Goal: Task Accomplishment & Management: Manage account settings

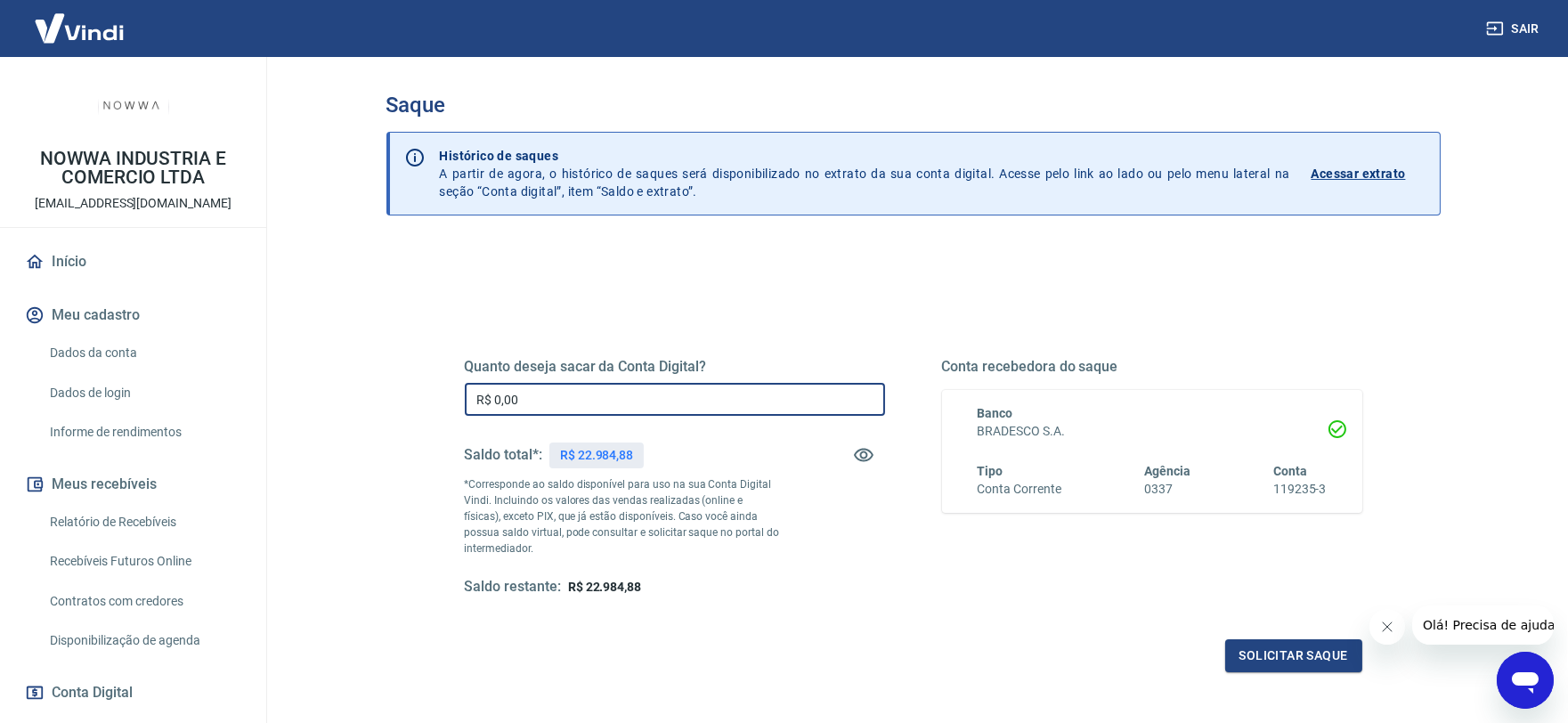
click at [673, 396] on input "R$ 0,00" at bounding box center [675, 399] width 421 height 33
type input "R$ 20.000,00"
click at [1266, 659] on button "Solicitar saque" at bounding box center [1294, 656] width 138 height 33
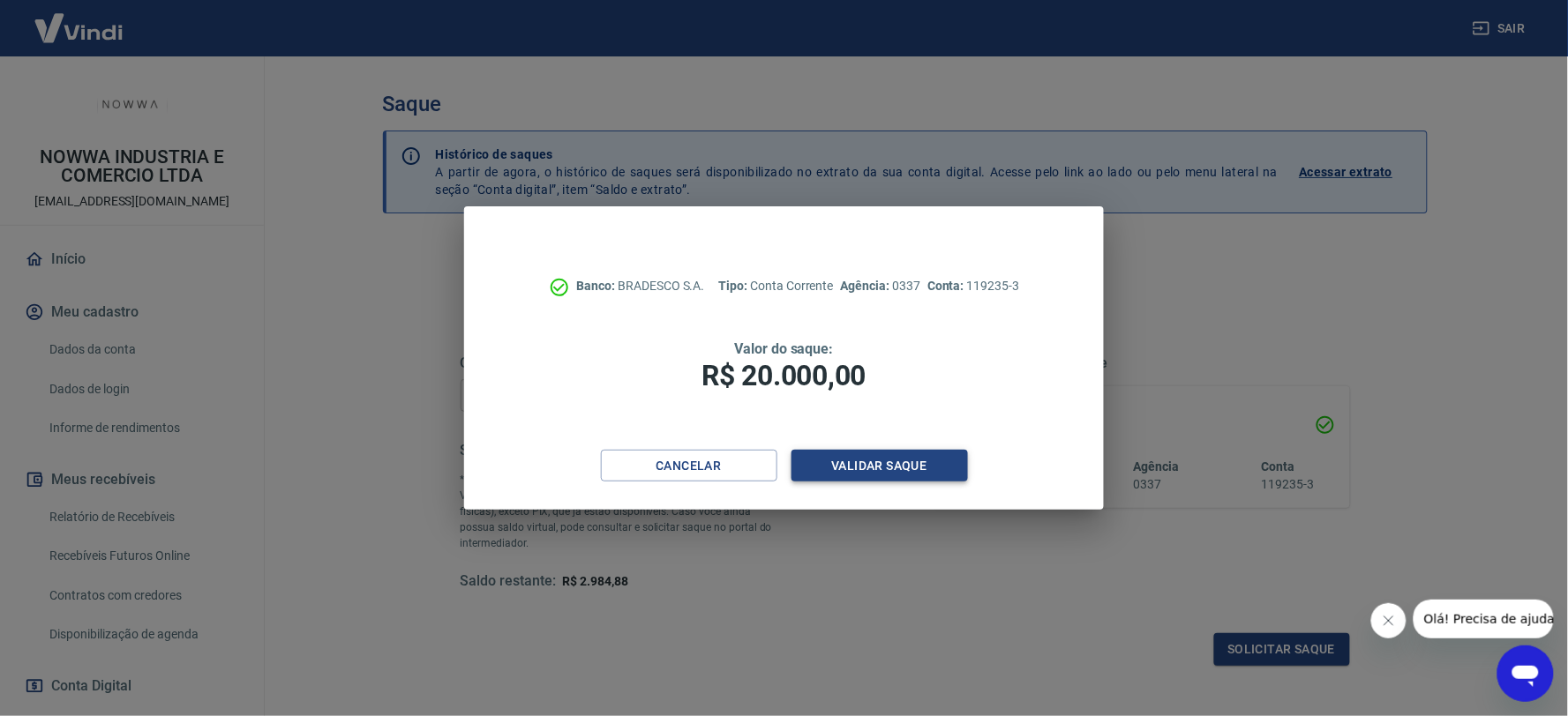
click at [879, 465] on button "Validar saque" at bounding box center [879, 466] width 177 height 32
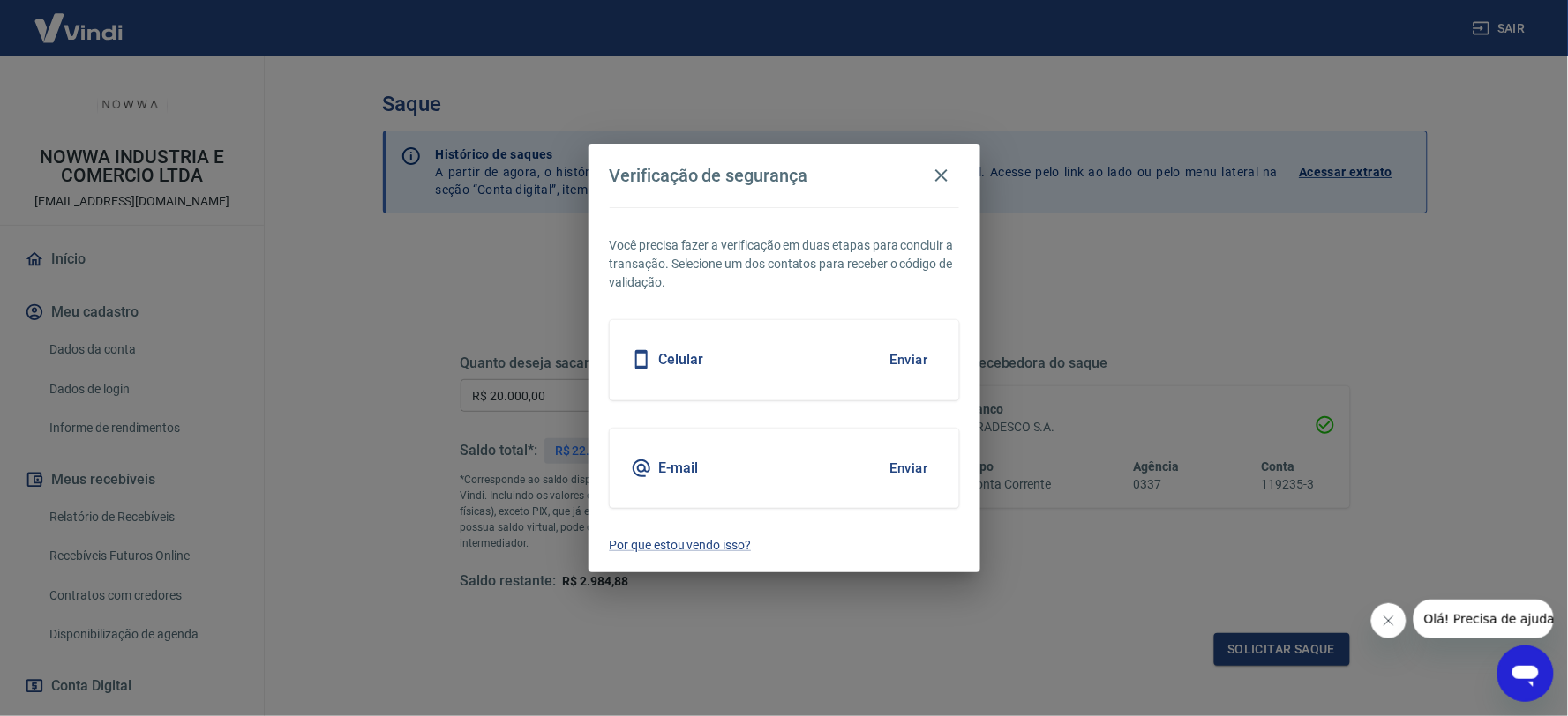
click at [902, 463] on button "Enviar" at bounding box center [909, 468] width 57 height 37
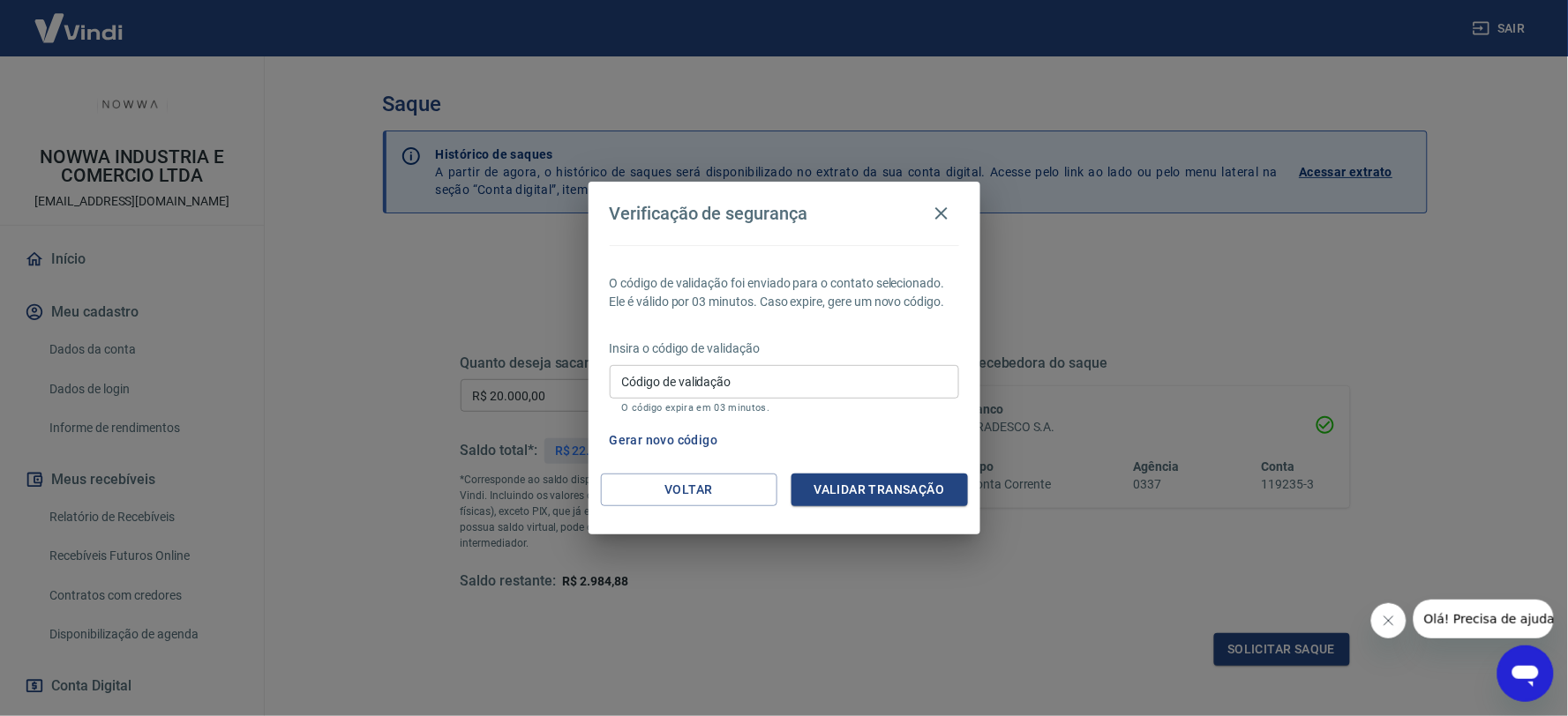
click at [851, 388] on input "Código de validação" at bounding box center [784, 381] width 350 height 32
type input "609905"
click at [879, 491] on button "Validar transação" at bounding box center [879, 490] width 177 height 32
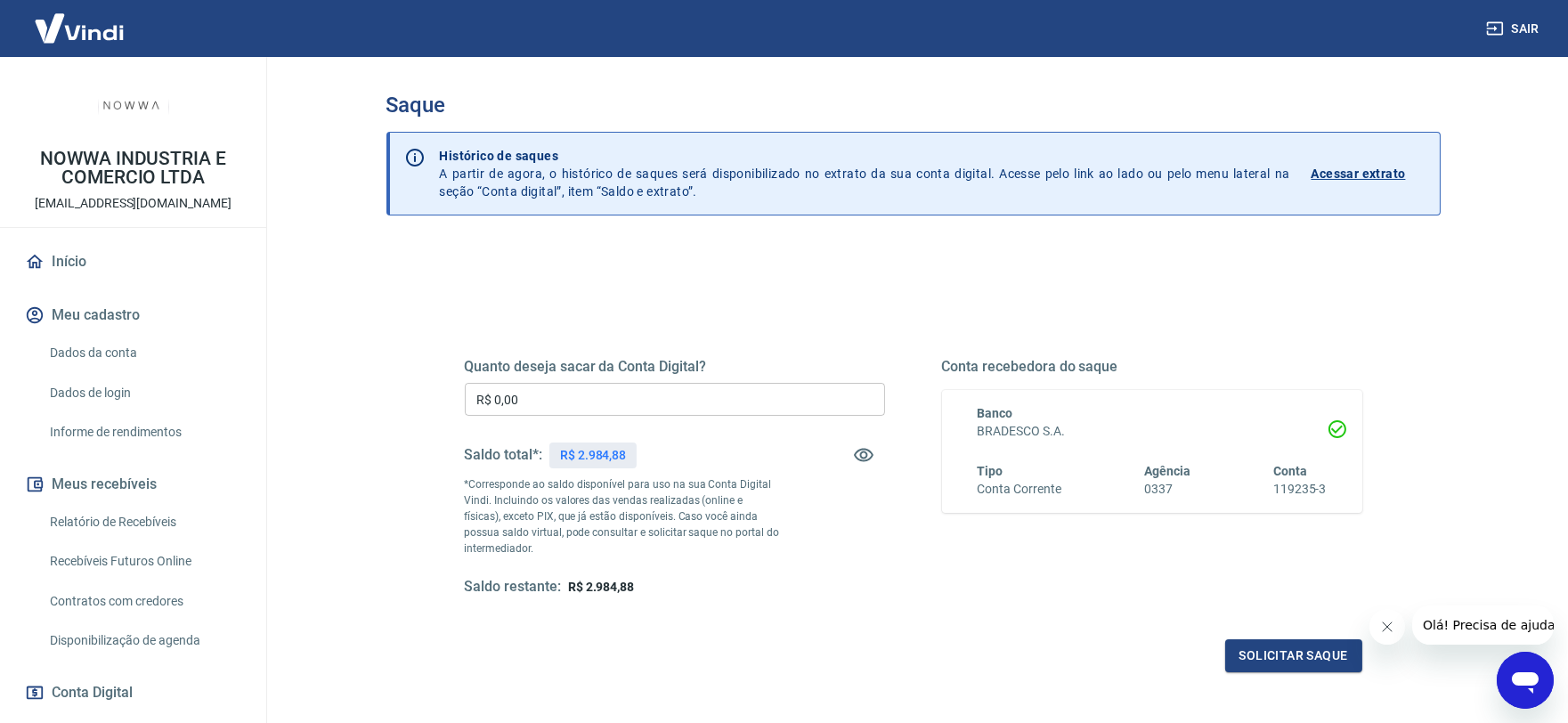
click at [123, 517] on link "Relatório de Recebíveis" at bounding box center [143, 522] width 202 height 36
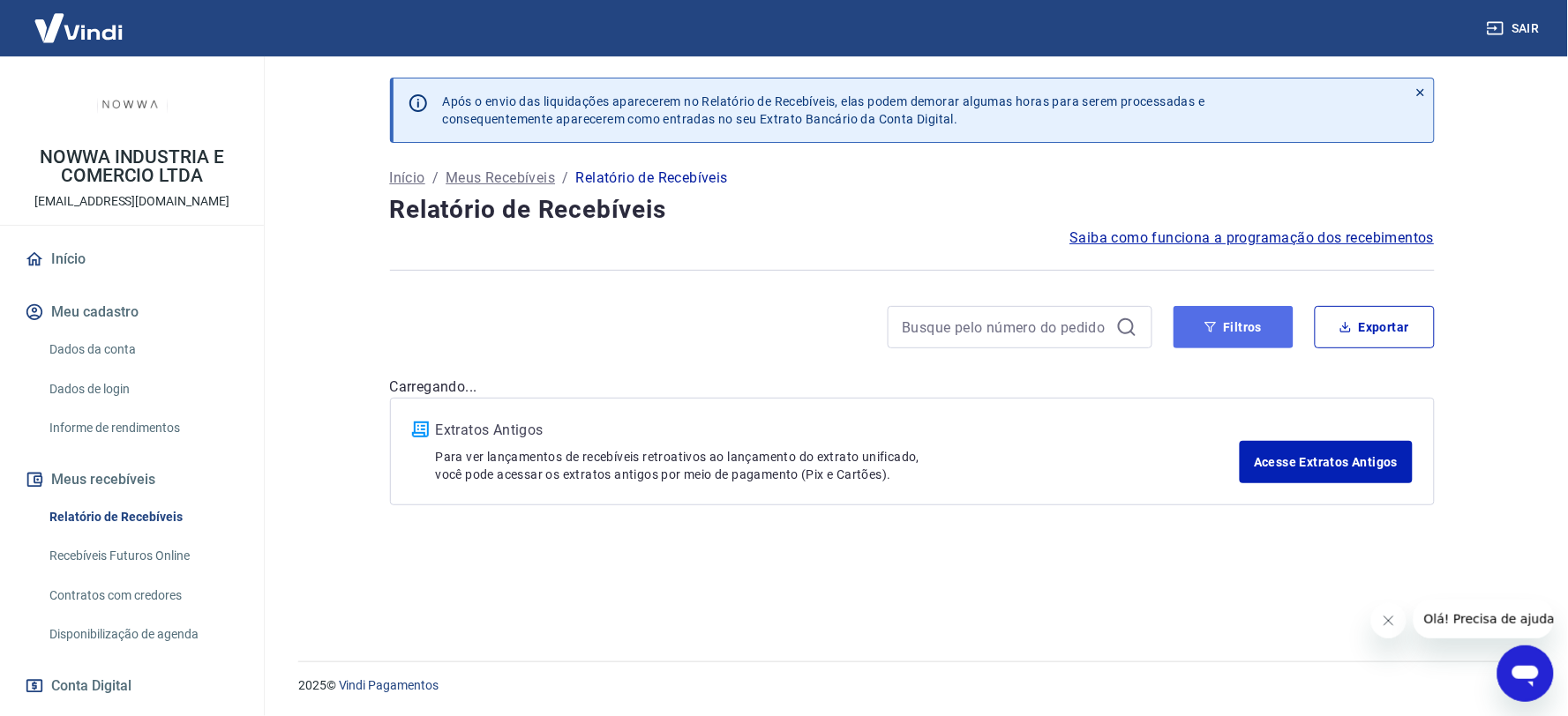
click at [1222, 327] on button "Filtros" at bounding box center [1234, 327] width 120 height 42
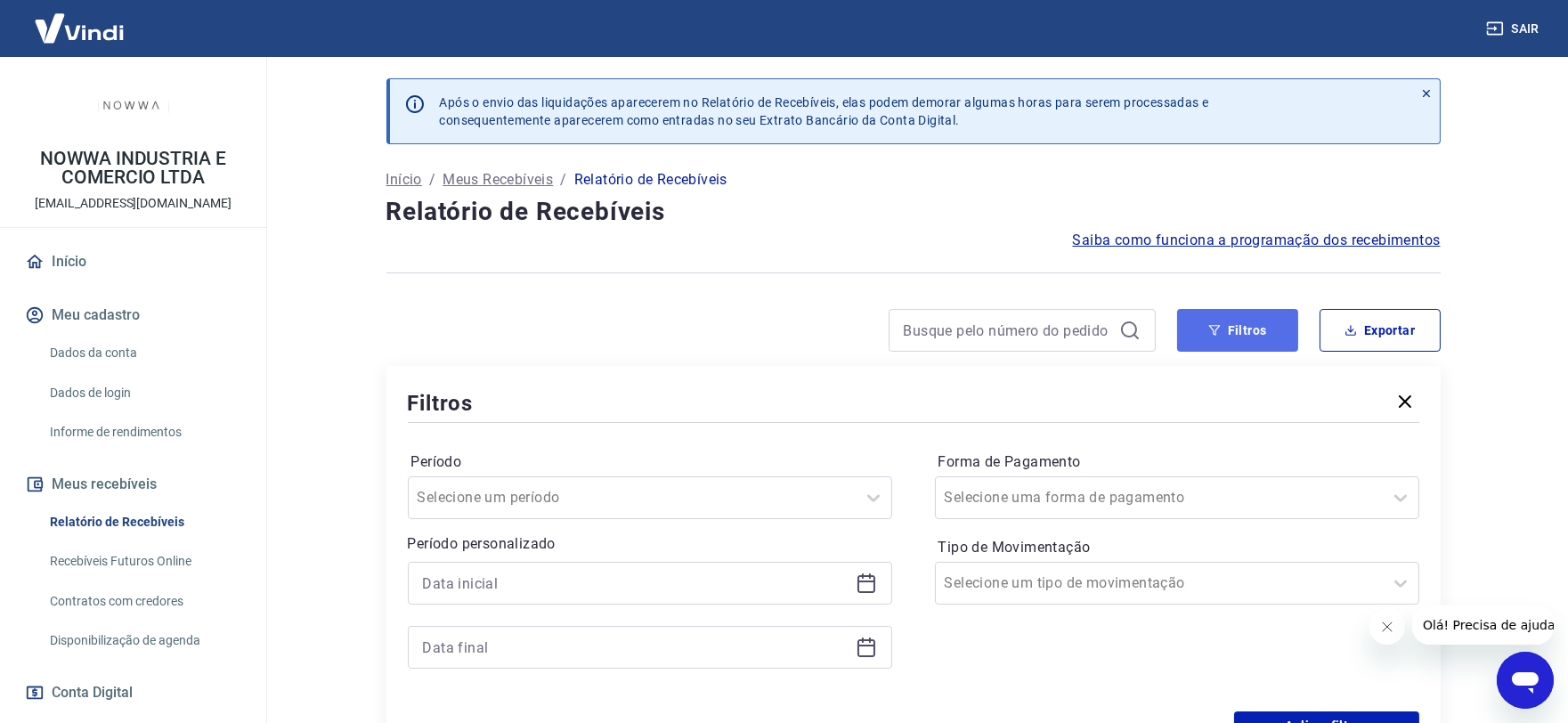
click at [1233, 330] on button "Filtros" at bounding box center [1238, 330] width 121 height 43
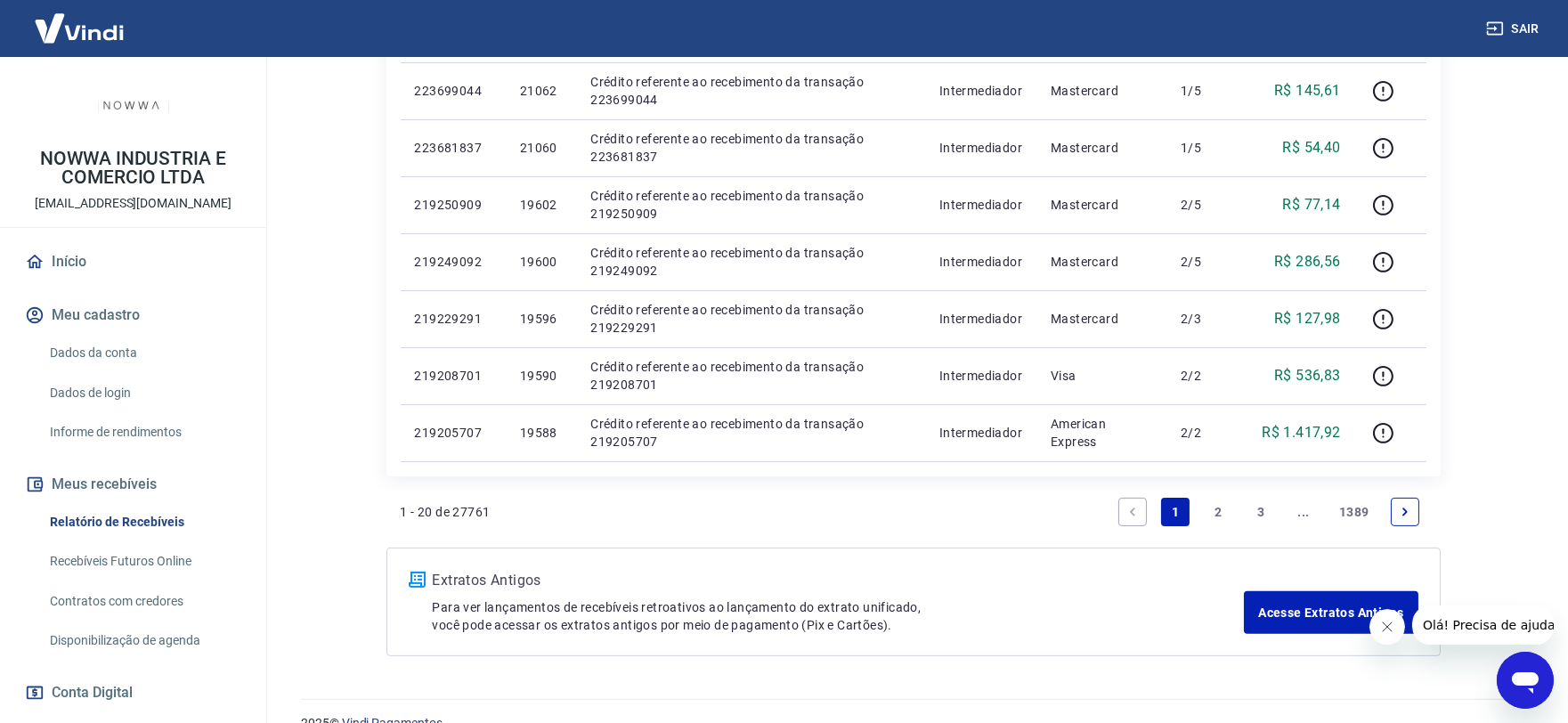
scroll to position [198, 0]
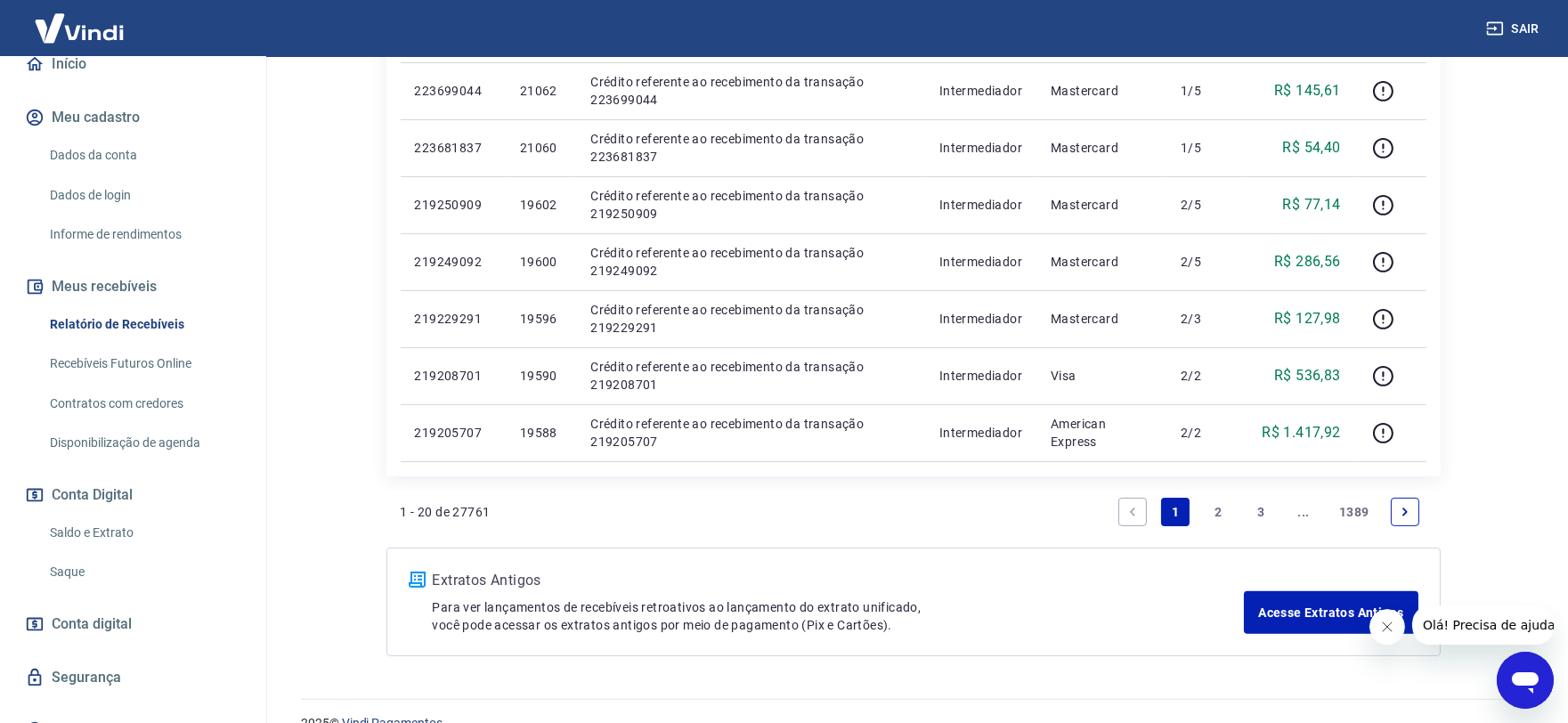
click at [84, 530] on link "Saldo e Extrato" at bounding box center [143, 533] width 202 height 36
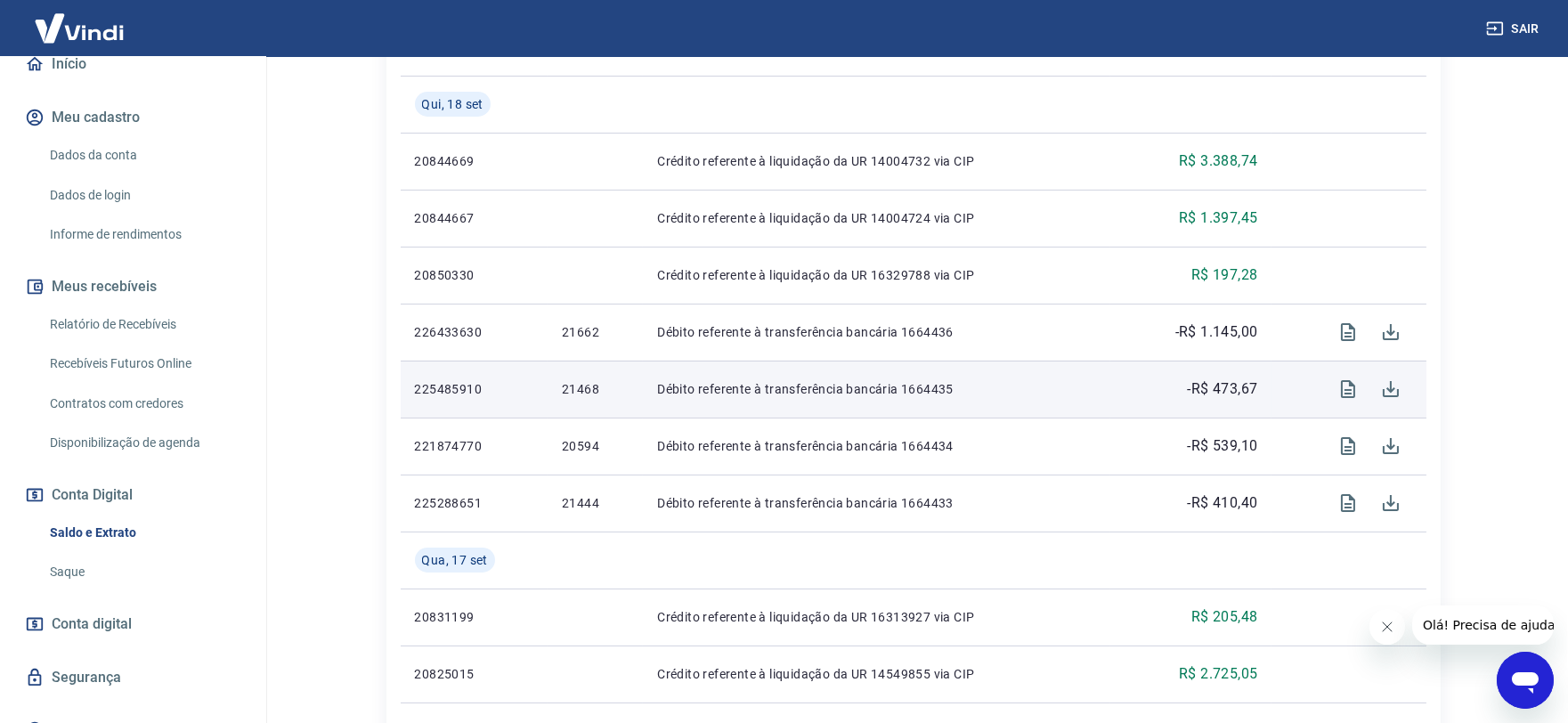
scroll to position [395, 0]
